Goal: Task Accomplishment & Management: Manage account settings

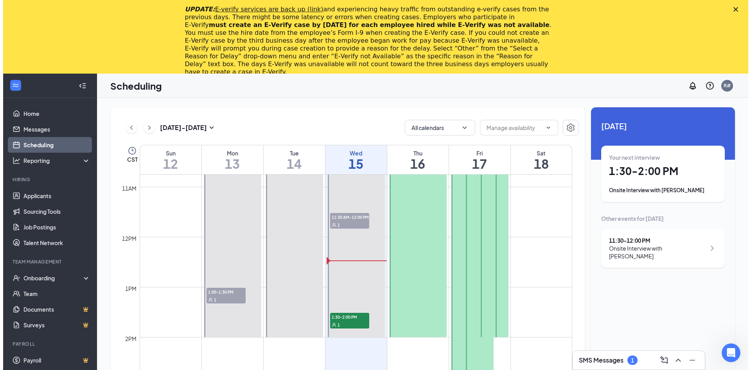
scroll to position [658, 0]
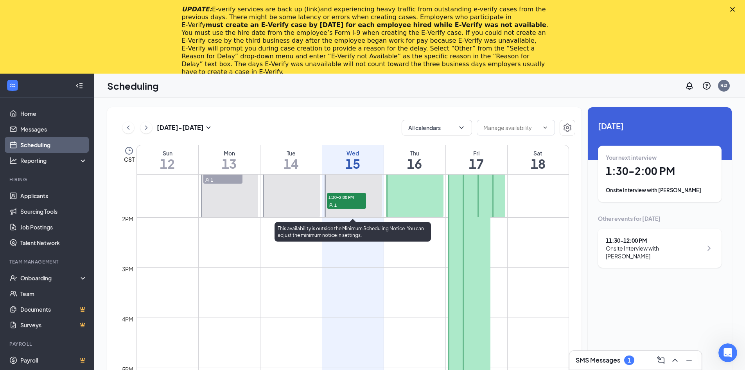
click at [344, 201] on div "1" at bounding box center [346, 205] width 39 height 8
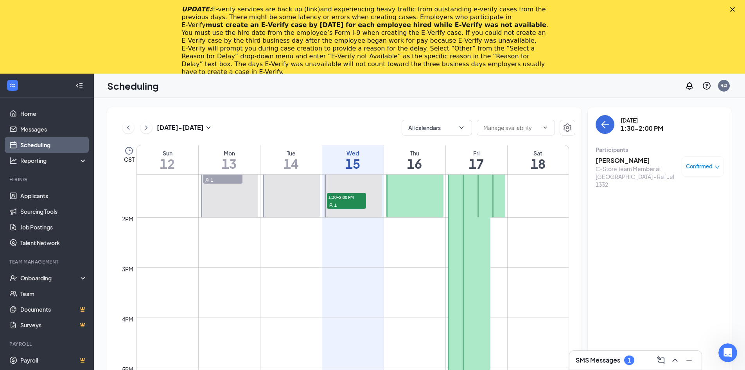
click at [622, 161] on h3 "[PERSON_NAME]" at bounding box center [637, 160] width 82 height 9
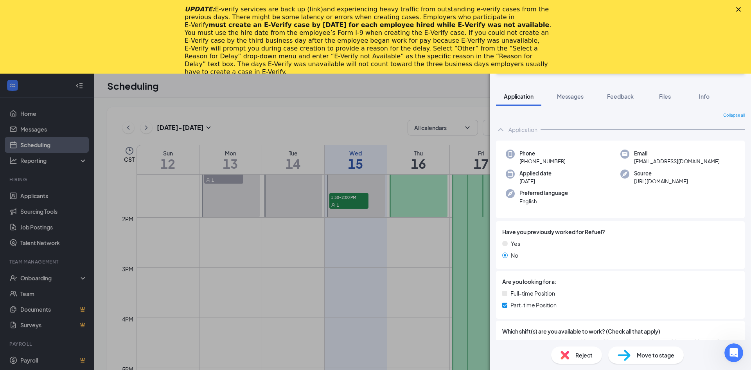
click at [737, 10] on polygon "Close" at bounding box center [738, 9] width 5 height 5
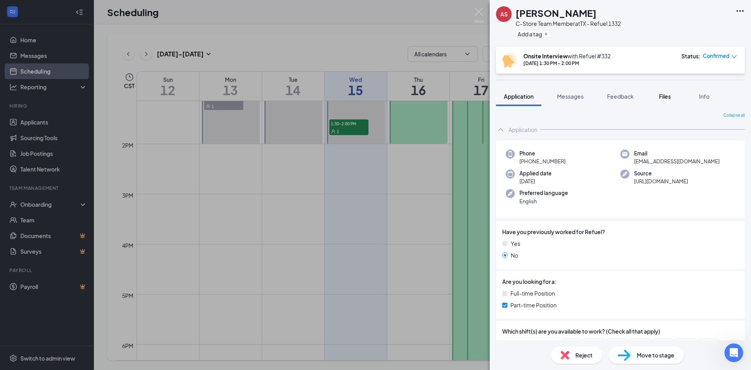
click at [662, 97] on span "Files" at bounding box center [665, 96] width 12 height 7
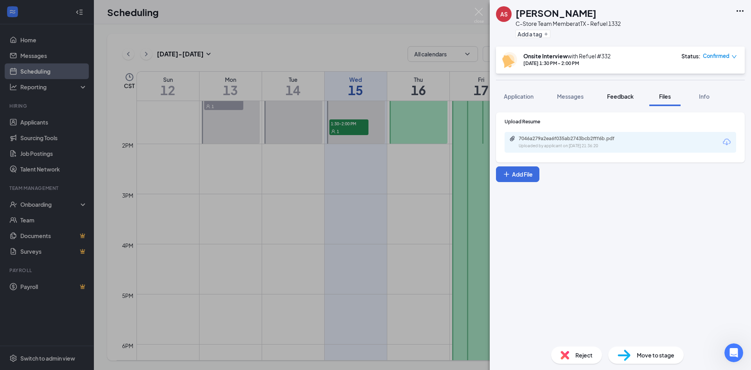
click at [631, 99] on span "Feedback" at bounding box center [620, 96] width 27 height 7
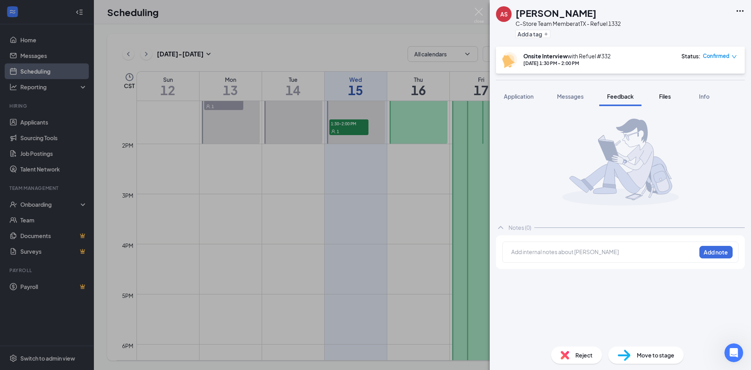
click at [657, 99] on button "Files" at bounding box center [664, 96] width 31 height 20
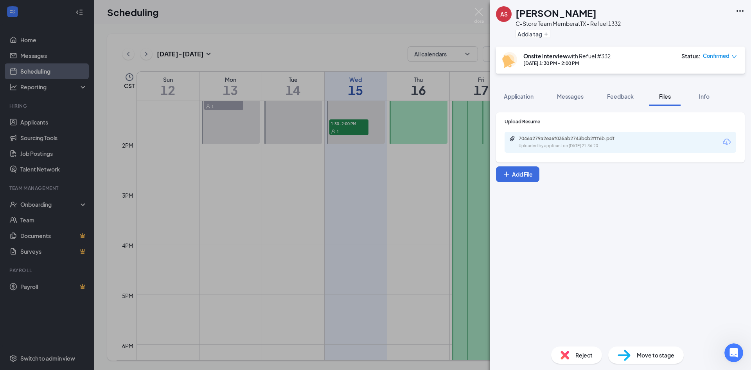
click at [726, 140] on icon "Download" at bounding box center [726, 141] width 9 height 9
click at [523, 95] on span "Application" at bounding box center [519, 96] width 30 height 7
